Goal: Information Seeking & Learning: Learn about a topic

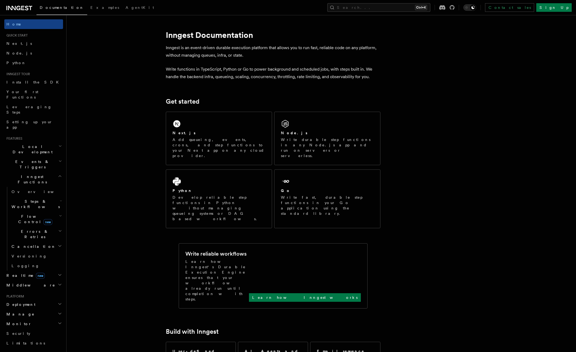
click at [34, 144] on span "Local Development" at bounding box center [31, 149] width 54 height 11
click at [29, 207] on span "Events & Triggers" at bounding box center [31, 212] width 54 height 11
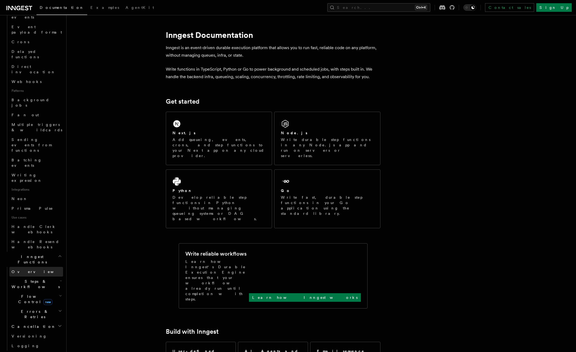
scroll to position [241, 0]
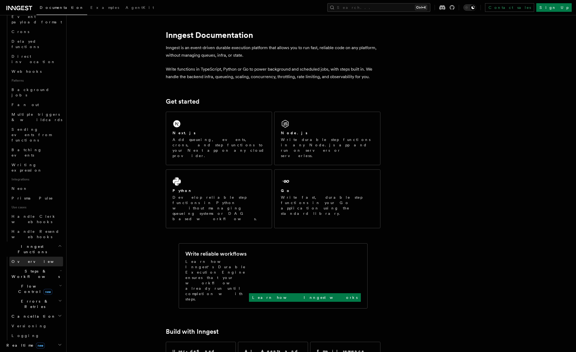
click at [27, 259] on span "Overview" at bounding box center [39, 261] width 55 height 4
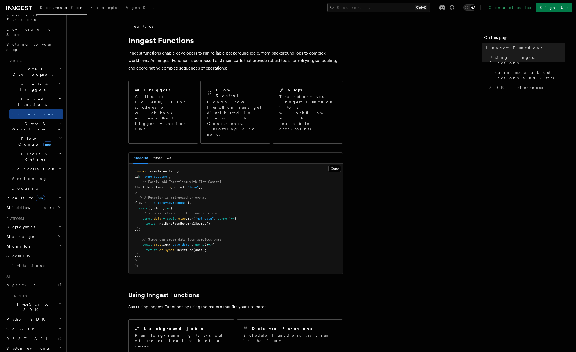
click at [30, 121] on span "Steps & Workflows" at bounding box center [34, 126] width 50 height 11
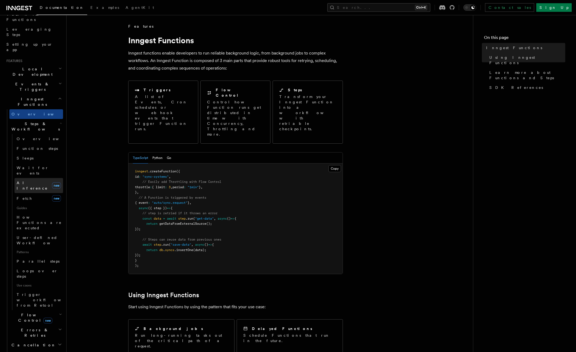
click at [33, 180] on span "AI Inference" at bounding box center [32, 185] width 31 height 10
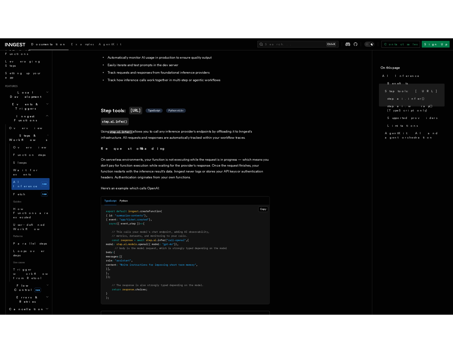
scroll to position [134, 0]
